Goal: Information Seeking & Learning: Learn about a topic

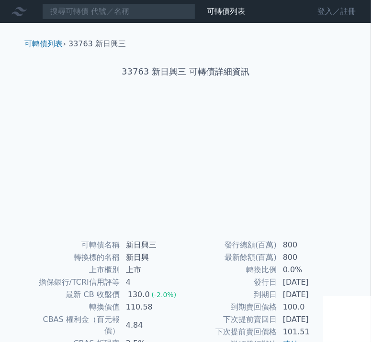
click at [340, 11] on link "登入／註冊" at bounding box center [336, 11] width 54 height 15
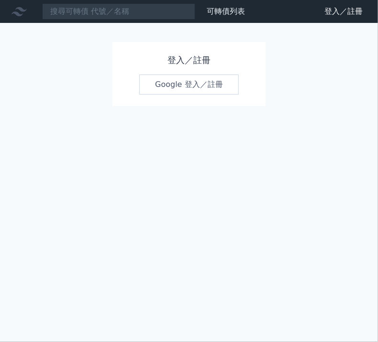
click at [199, 84] on link "Google 登入／註冊" at bounding box center [188, 85] width 99 height 20
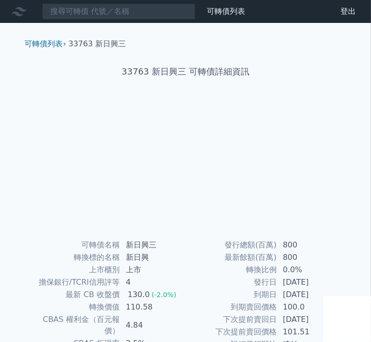
click at [46, 51] on div "33763 新日興三 可轉債詳細資訊" at bounding box center [185, 72] width 337 height 44
click at [41, 44] on link "可轉債列表" at bounding box center [44, 43] width 38 height 9
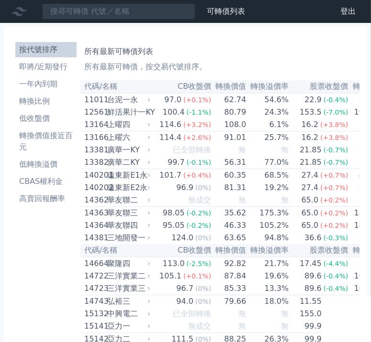
click at [266, 52] on h1 "所有最新可轉債列表" at bounding box center [219, 51] width 271 height 11
click at [255, 148] on td "無" at bounding box center [267, 150] width 43 height 12
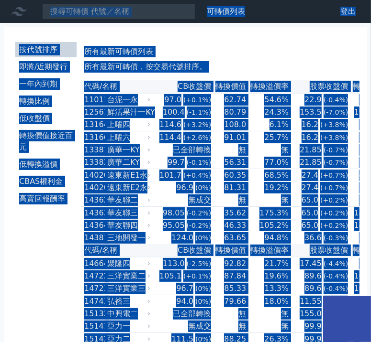
copy body "lorem ipsu dolor sita co ad elits do/eius tempo inci utla etdolore magna ALIQua…"
